Goal: Information Seeking & Learning: Understand process/instructions

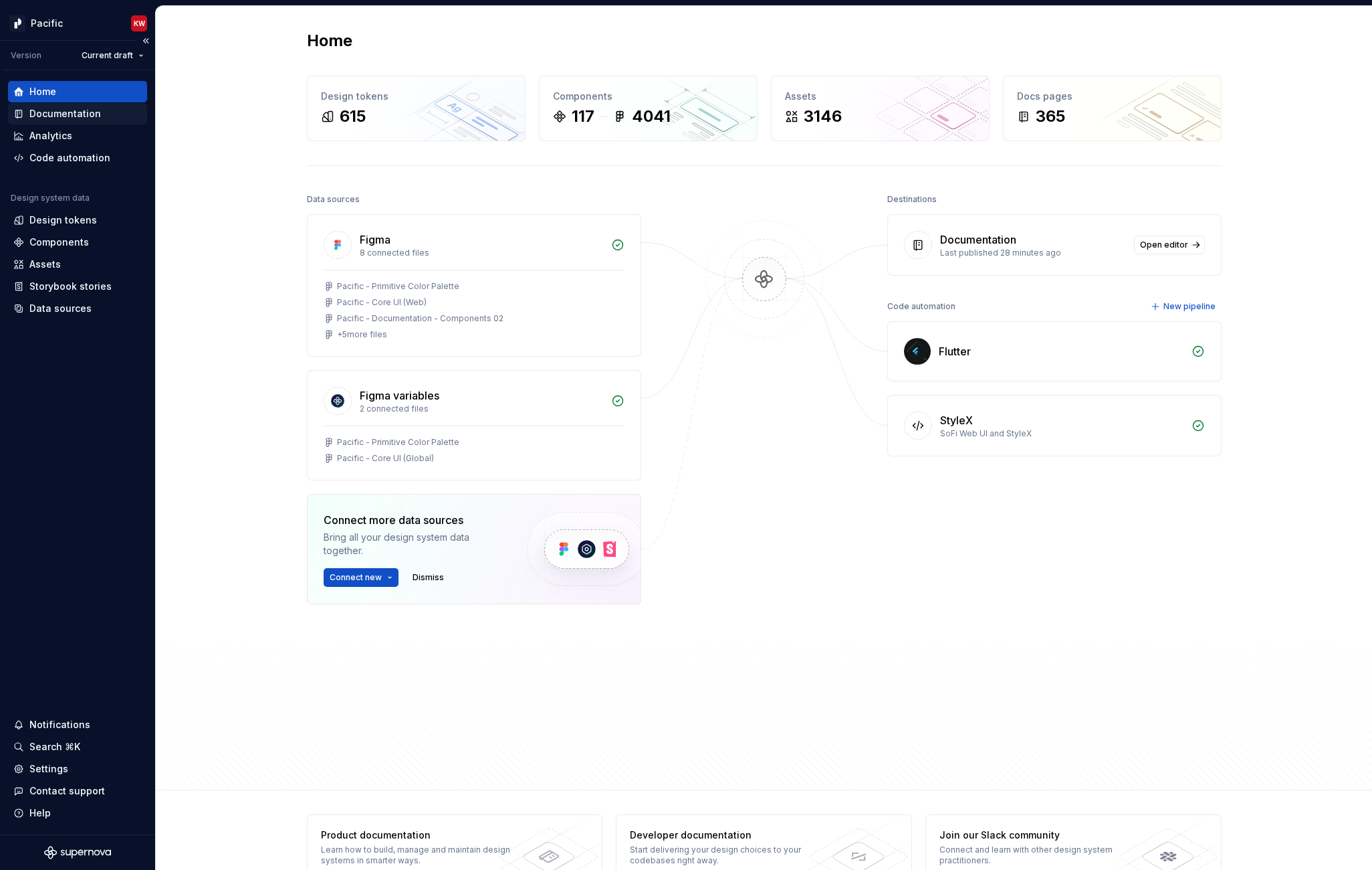
click at [82, 111] on div "Documentation" at bounding box center [65, 113] width 71 height 13
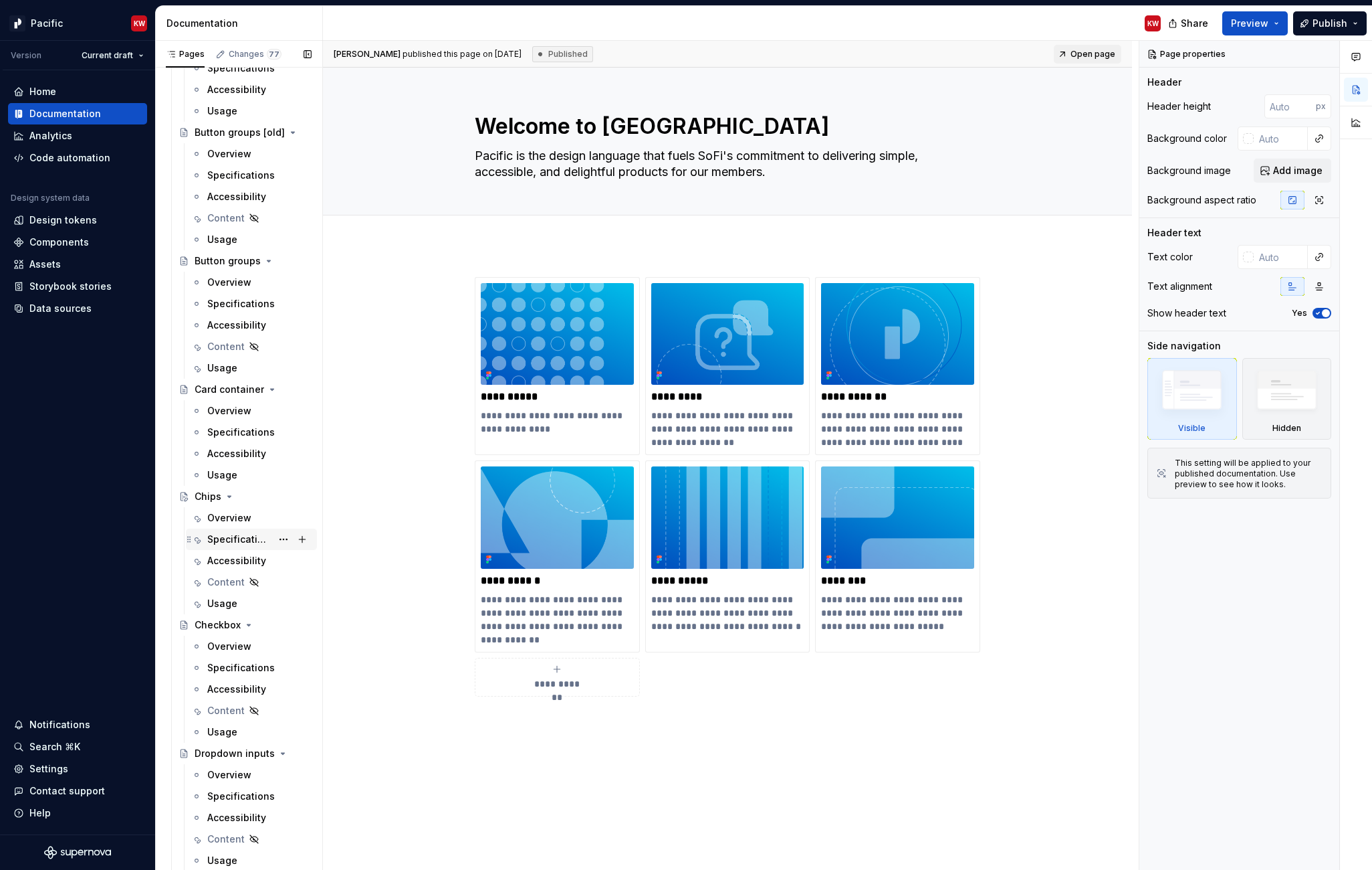
scroll to position [2866, 0]
click at [220, 516] on div "Overview" at bounding box center [229, 516] width 44 height 13
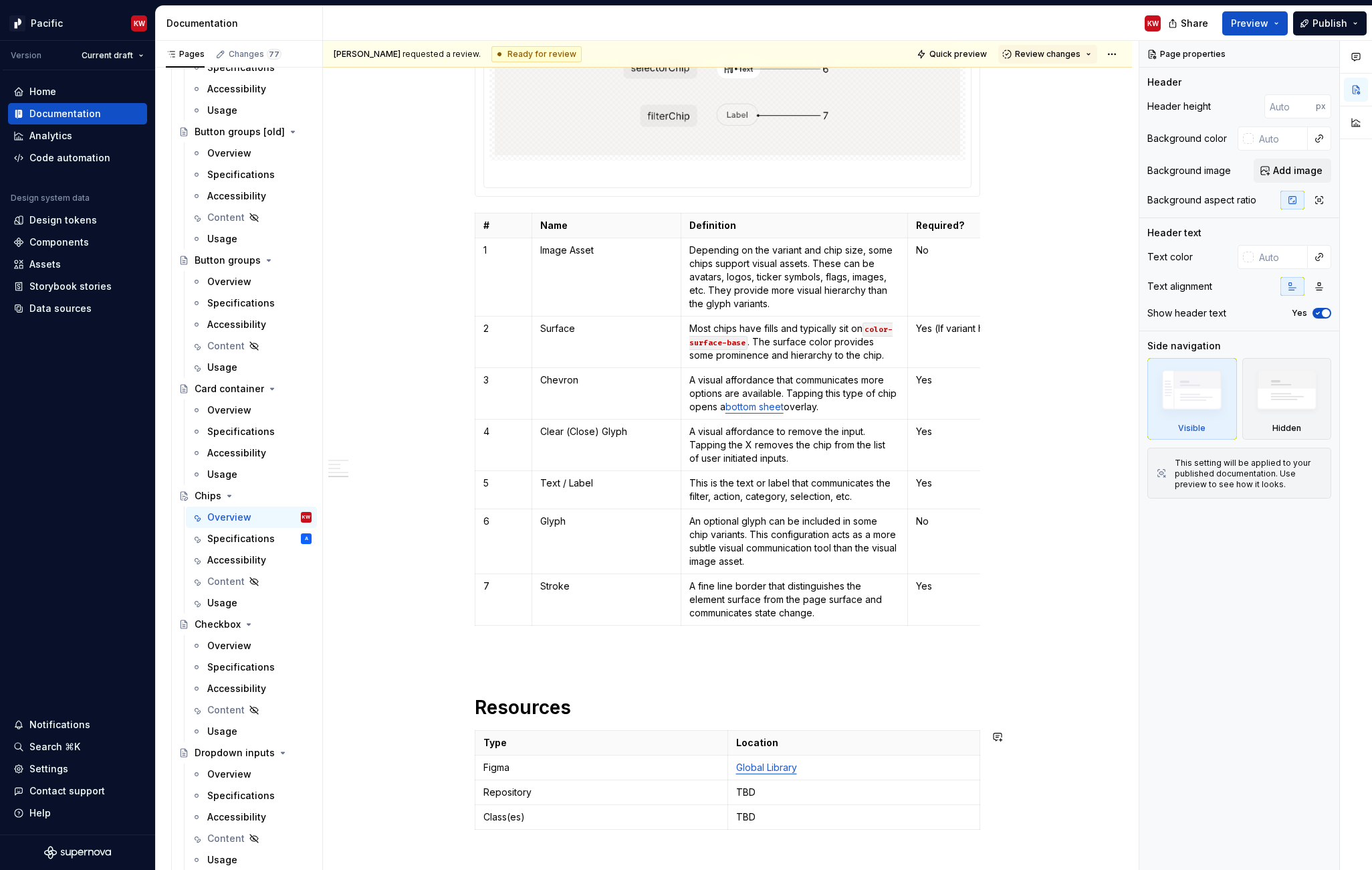
scroll to position [2346, 0]
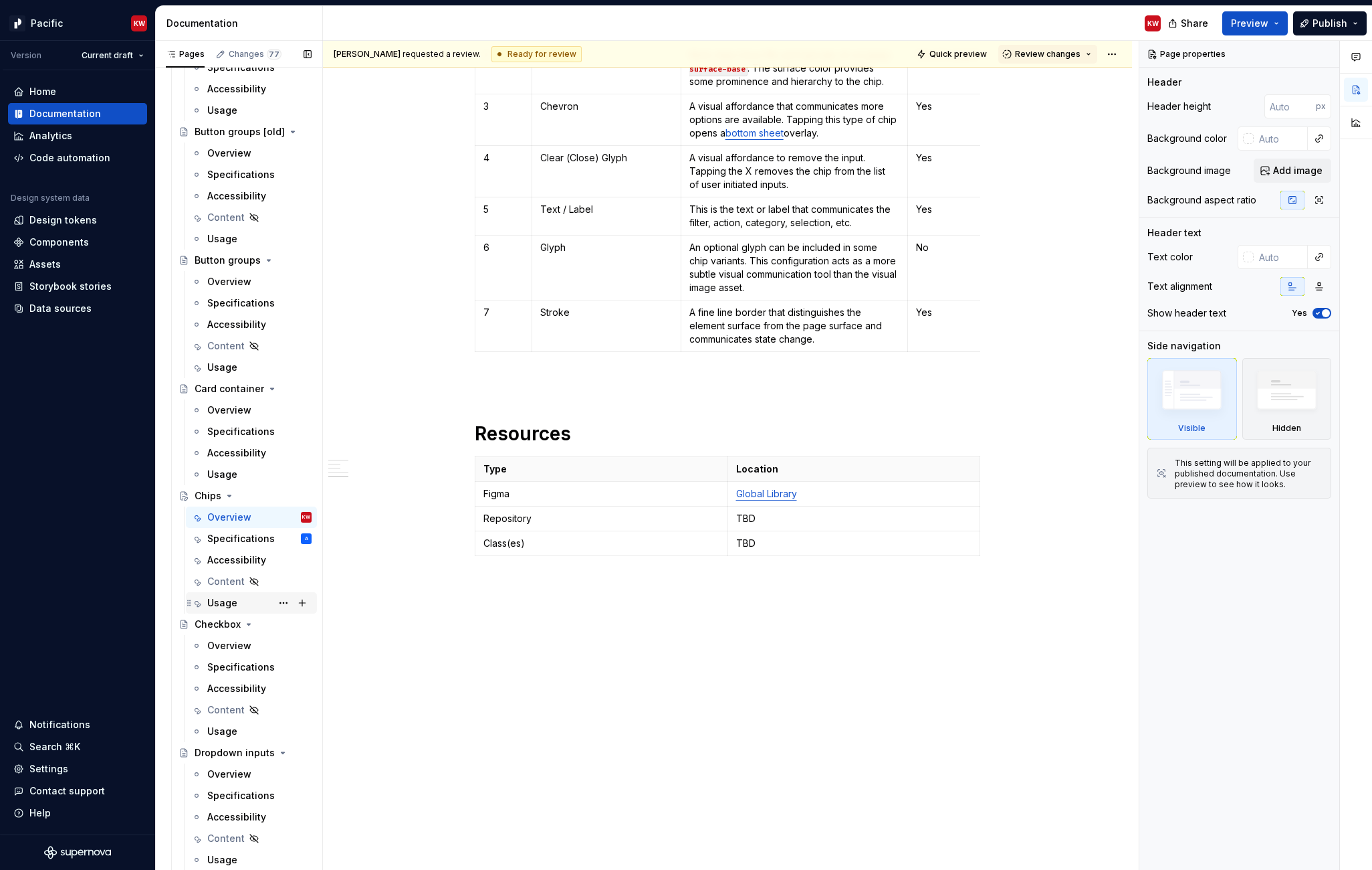
click at [226, 603] on div "Usage" at bounding box center [222, 602] width 30 height 13
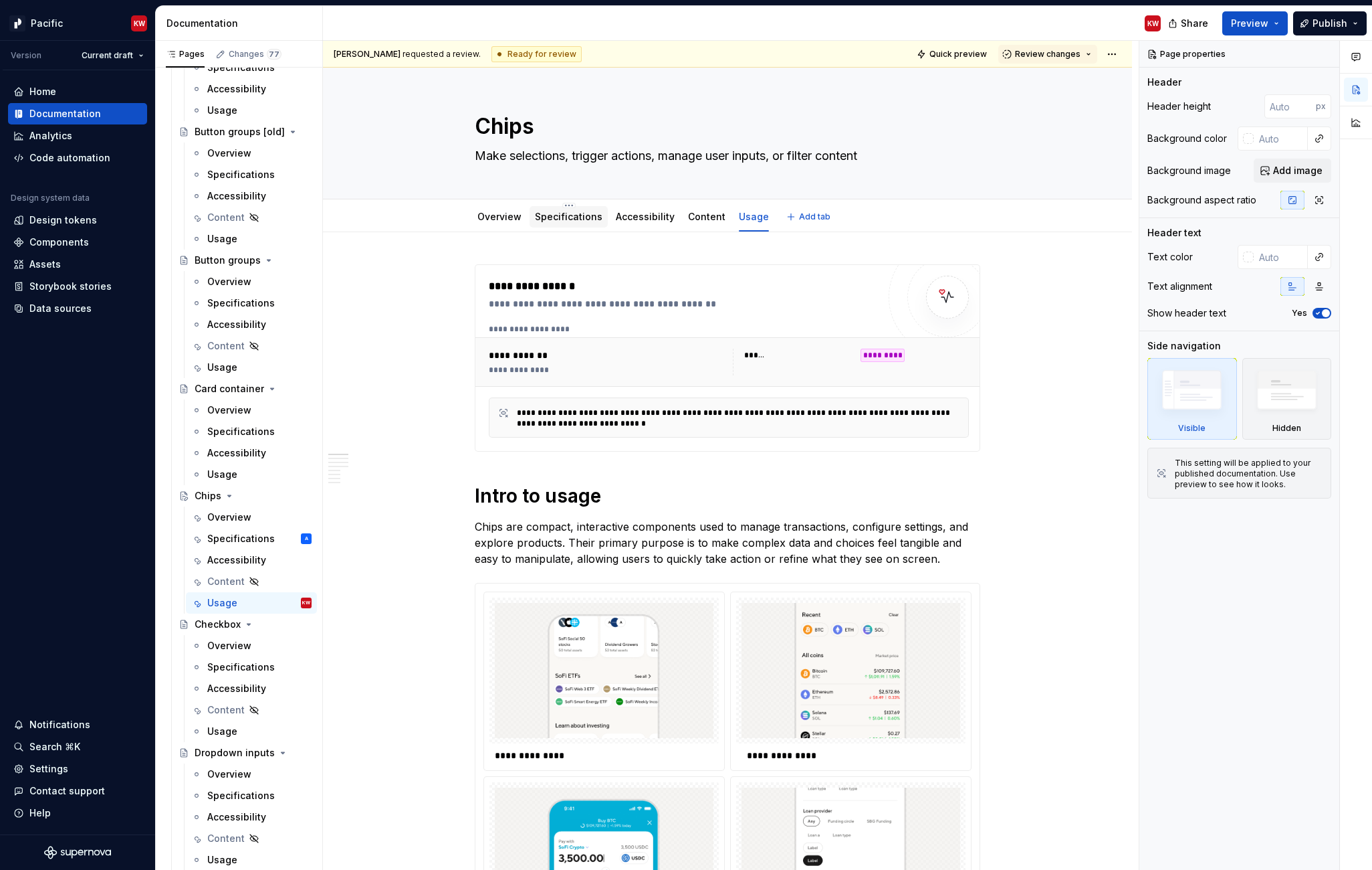
click at [567, 221] on link "Specifications" at bounding box center [569, 216] width 68 height 11
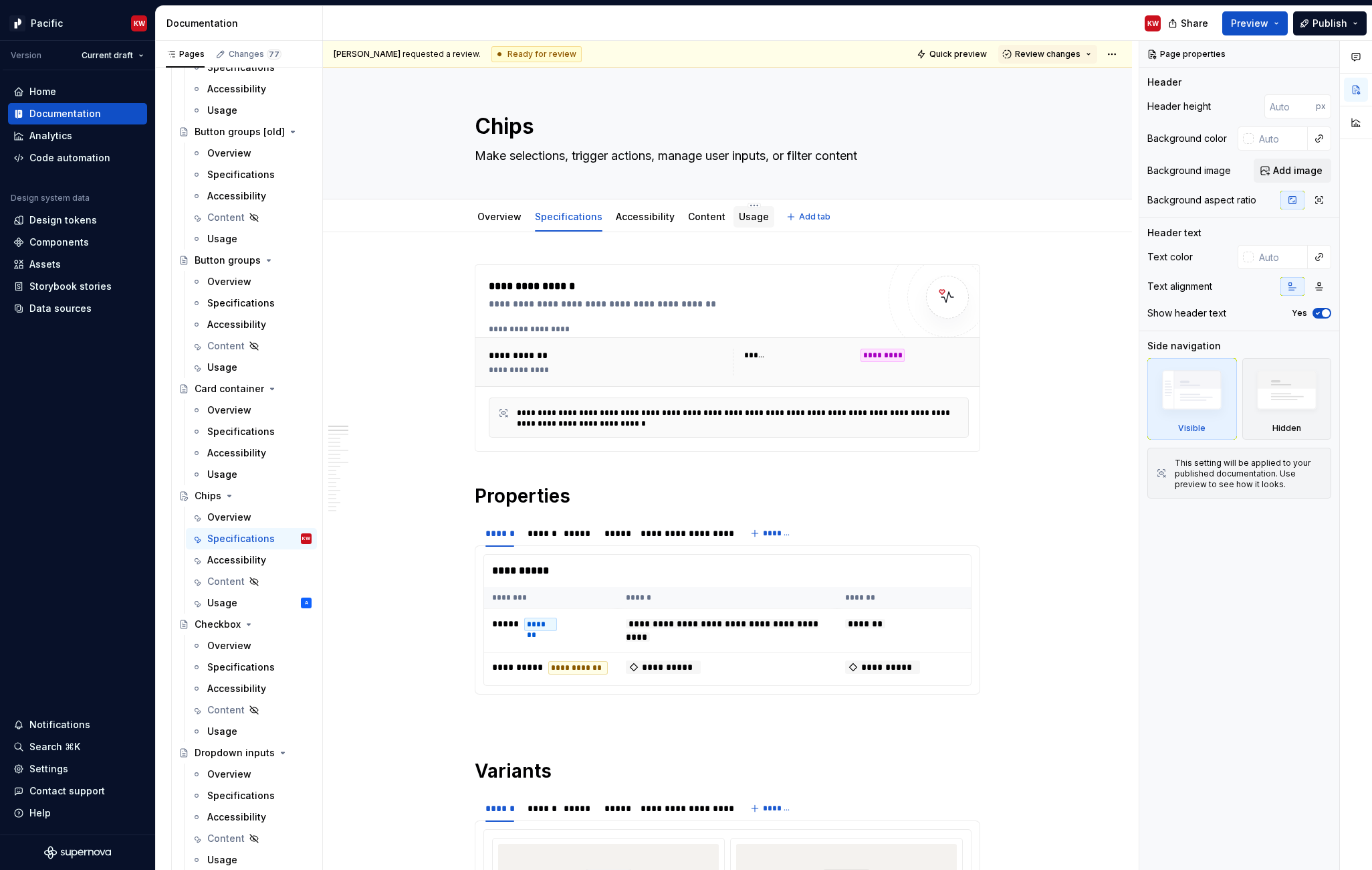
click at [747, 225] on div "Usage" at bounding box center [754, 217] width 41 height 22
click at [745, 219] on link "Usage" at bounding box center [754, 216] width 30 height 11
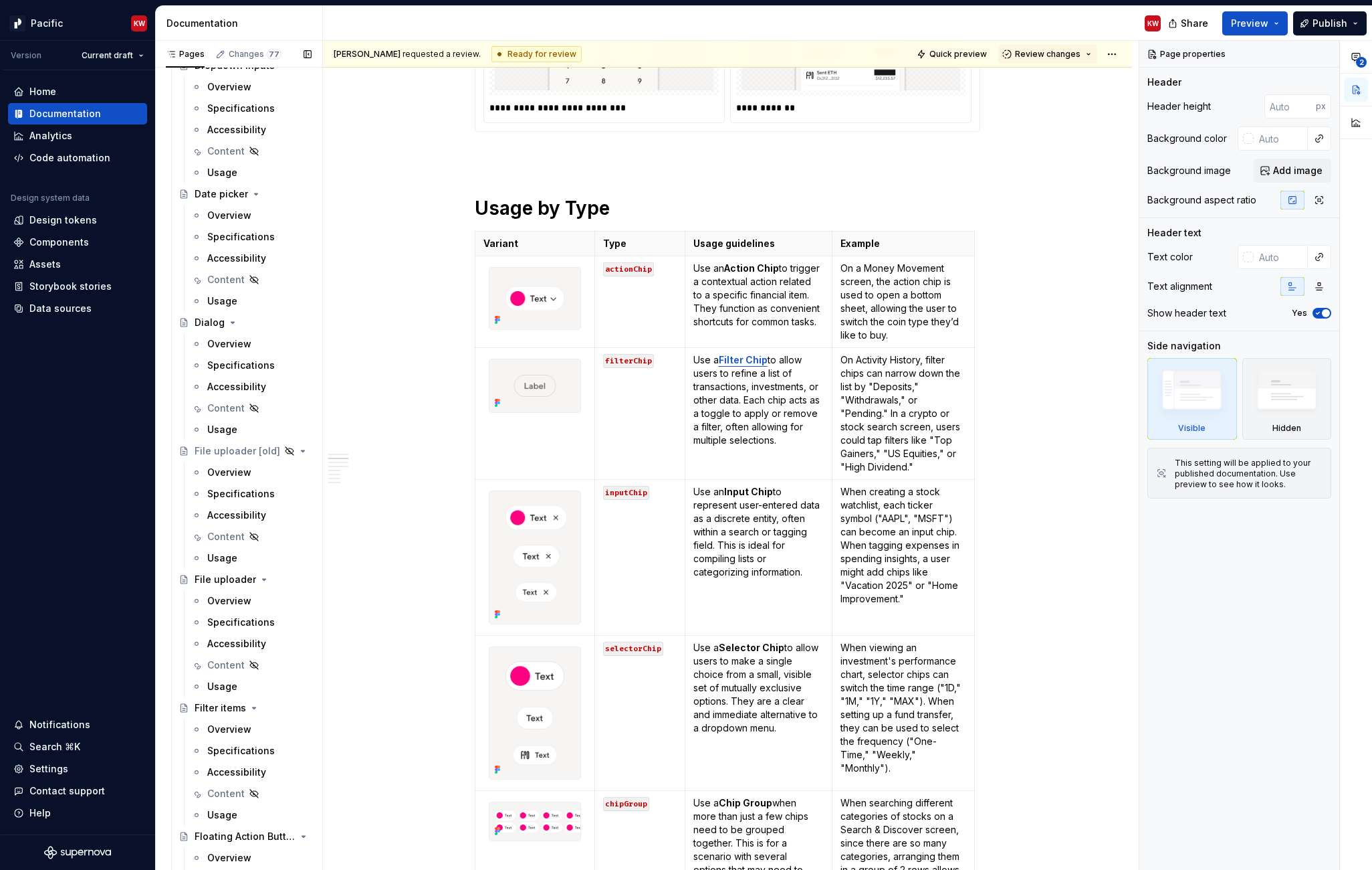
scroll to position [3617, 0]
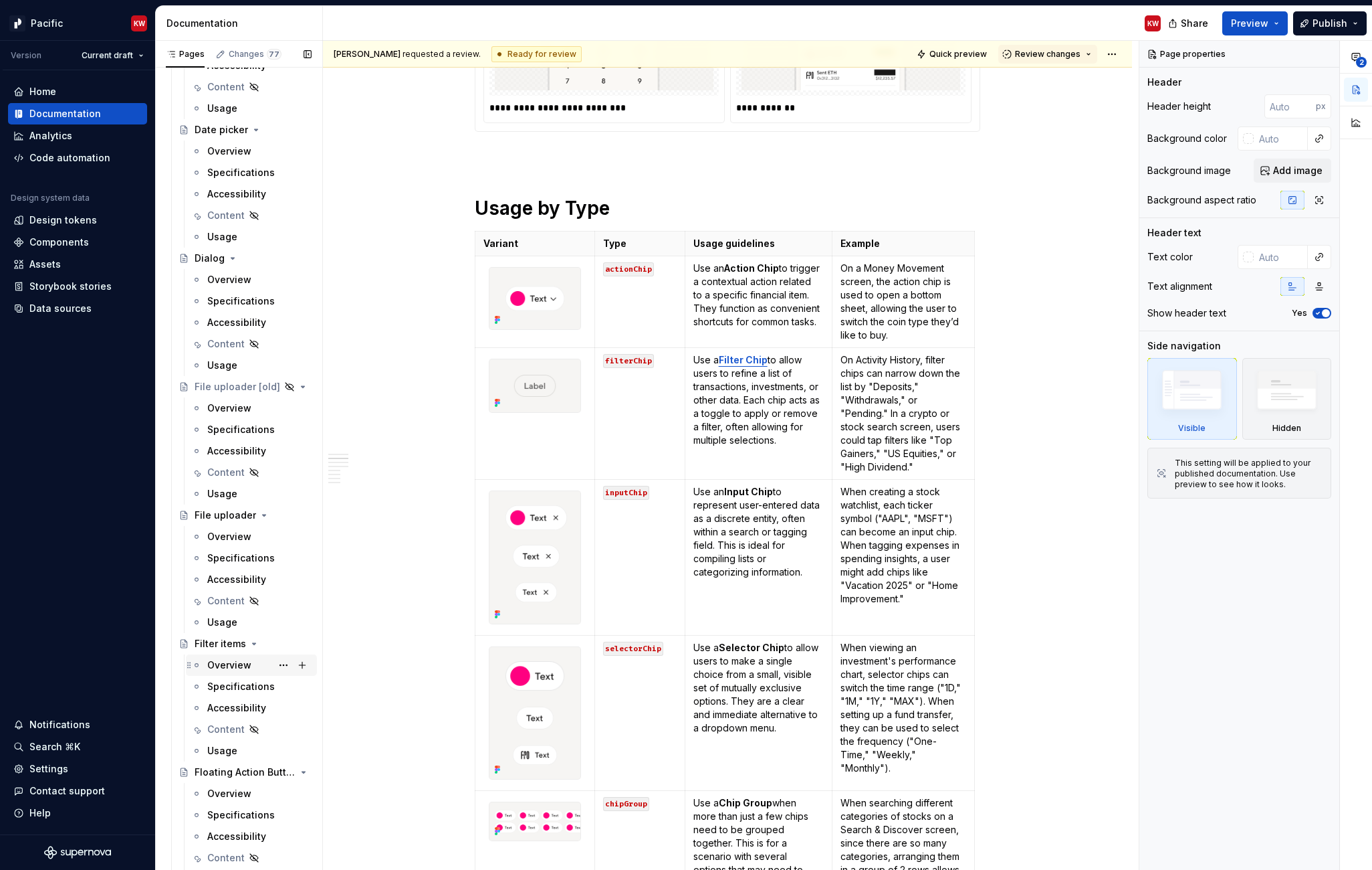
click at [228, 664] on div "Overview" at bounding box center [229, 664] width 44 height 13
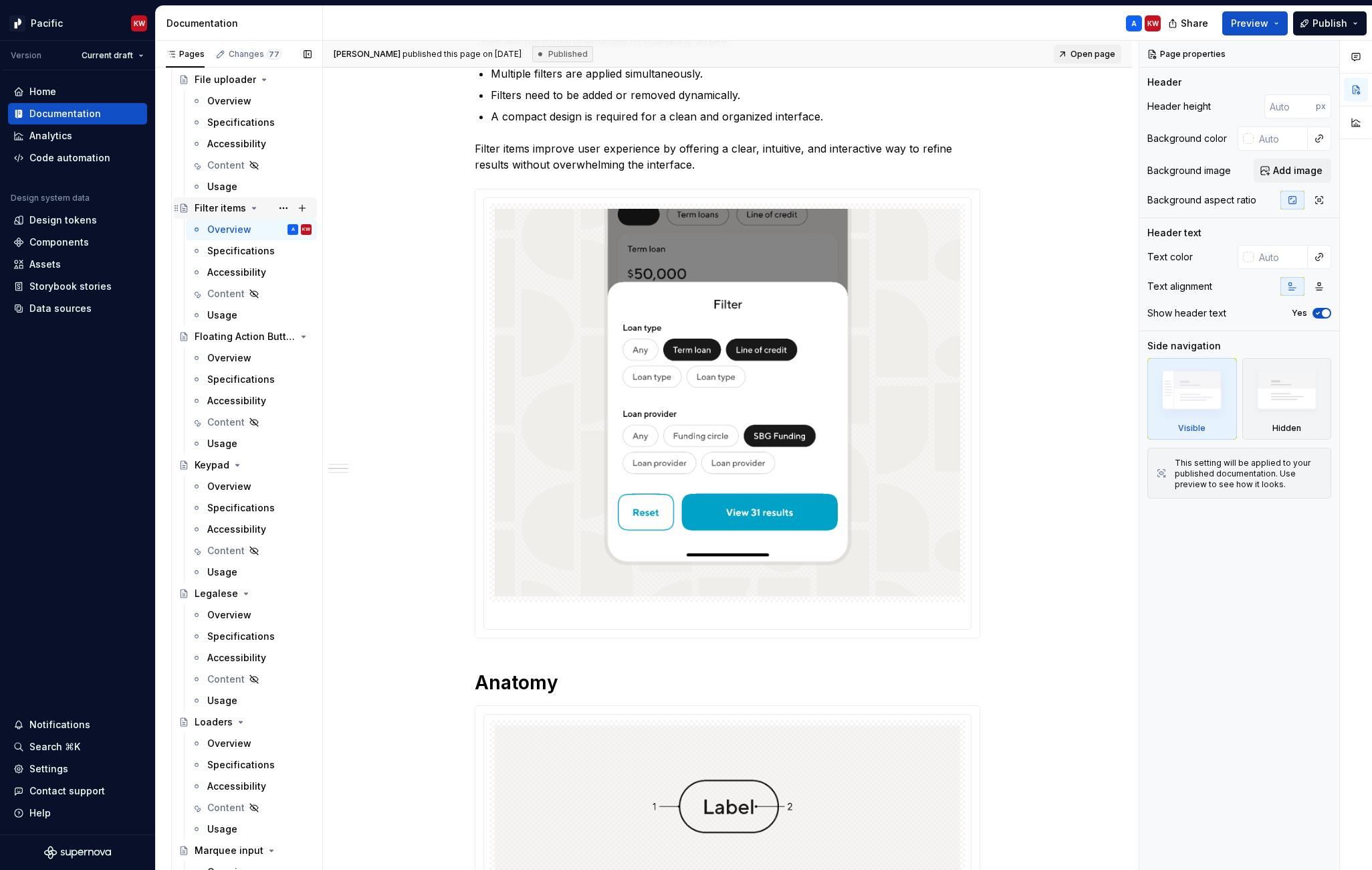
scroll to position [4105, 0]
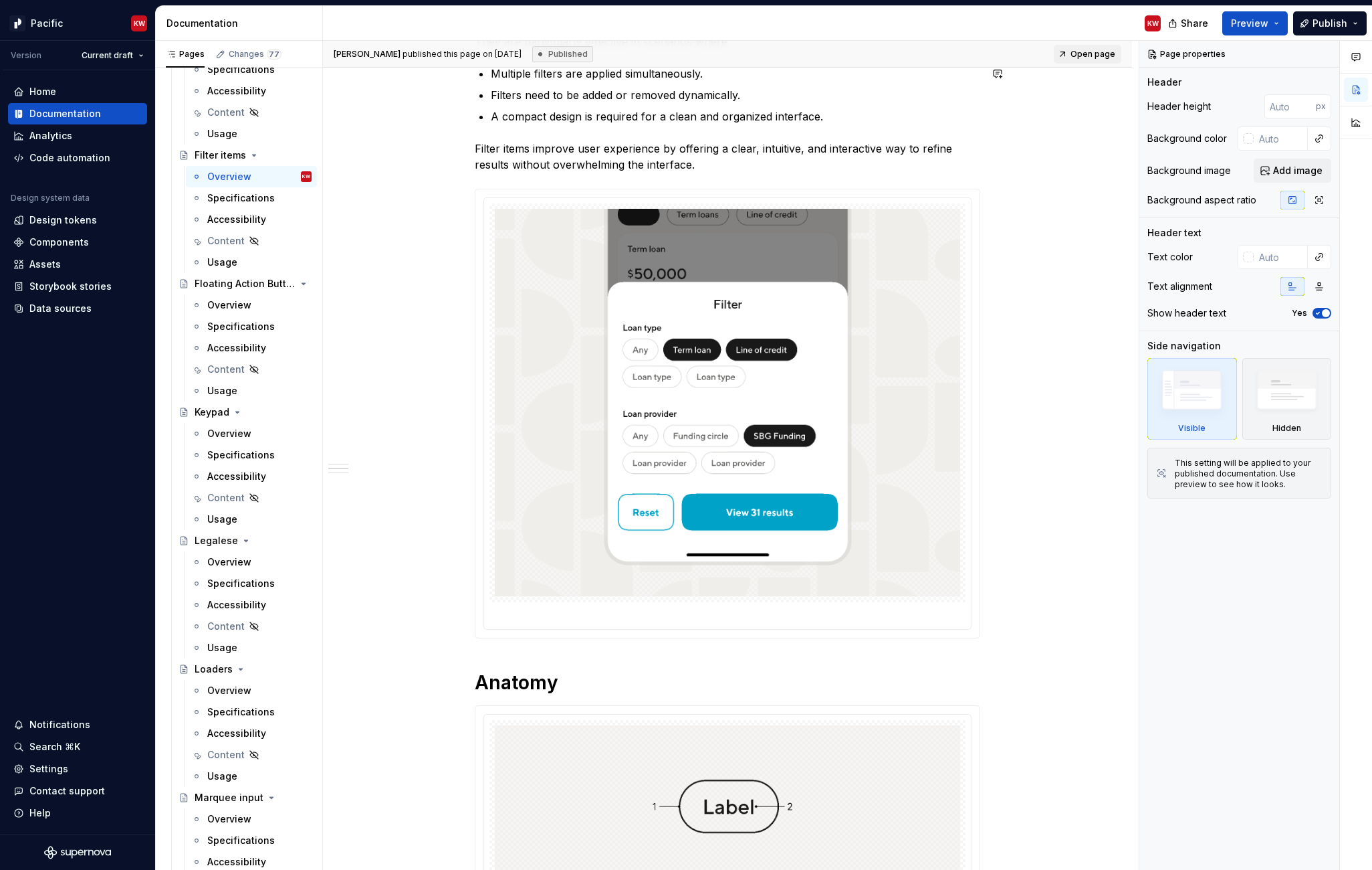
type textarea "*"
